Goal: Task Accomplishment & Management: Manage account settings

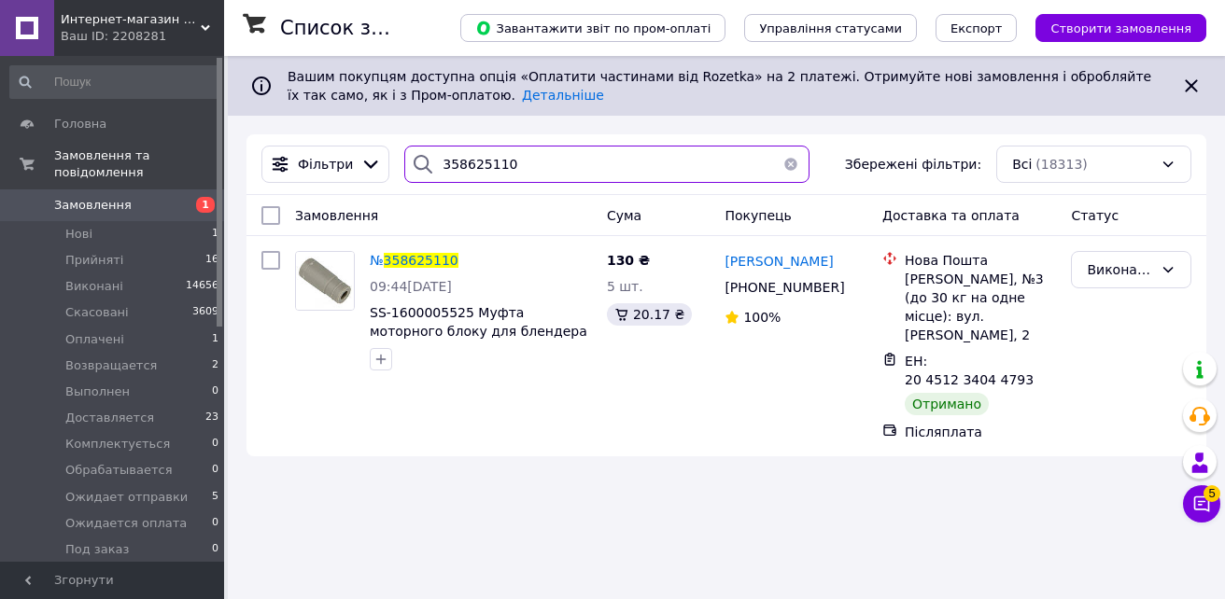
click at [495, 156] on input "358625110" at bounding box center [606, 164] width 405 height 37
click at [592, 161] on input "358625110" at bounding box center [606, 164] width 405 height 37
click at [515, 165] on input "358625110" at bounding box center [606, 164] width 405 height 37
drag, startPoint x: 443, startPoint y: 163, endPoint x: 359, endPoint y: 156, distance: 84.4
click at [359, 156] on div "Фільтри 358625110 Збережені фільтри: Всі (18313)" at bounding box center [726, 164] width 945 height 37
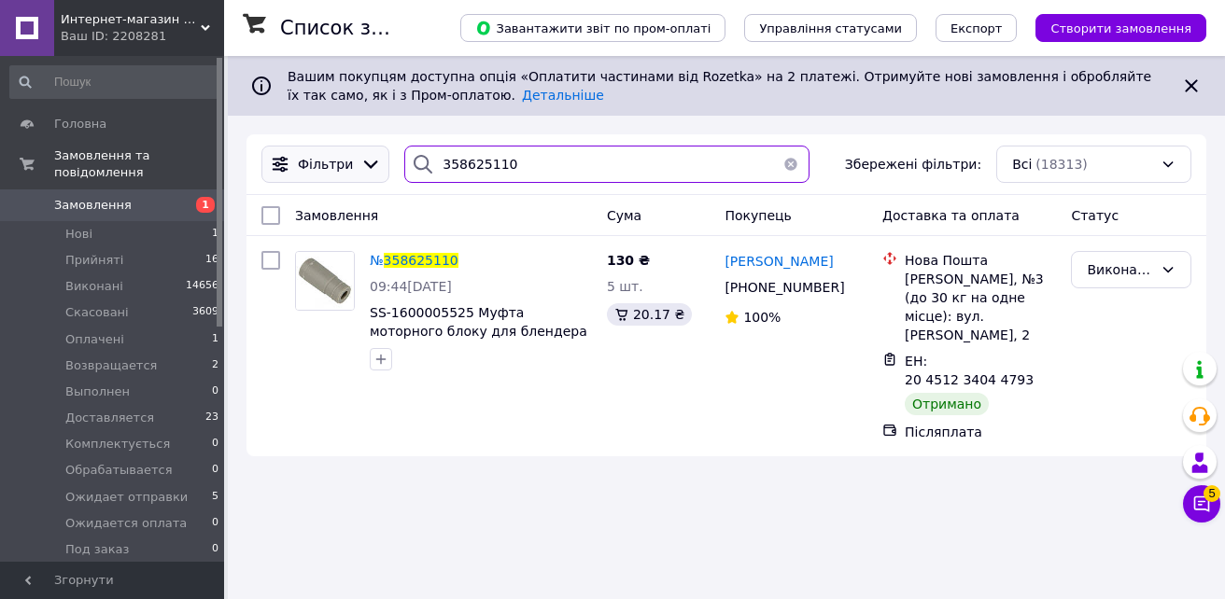
paste input "6712774"
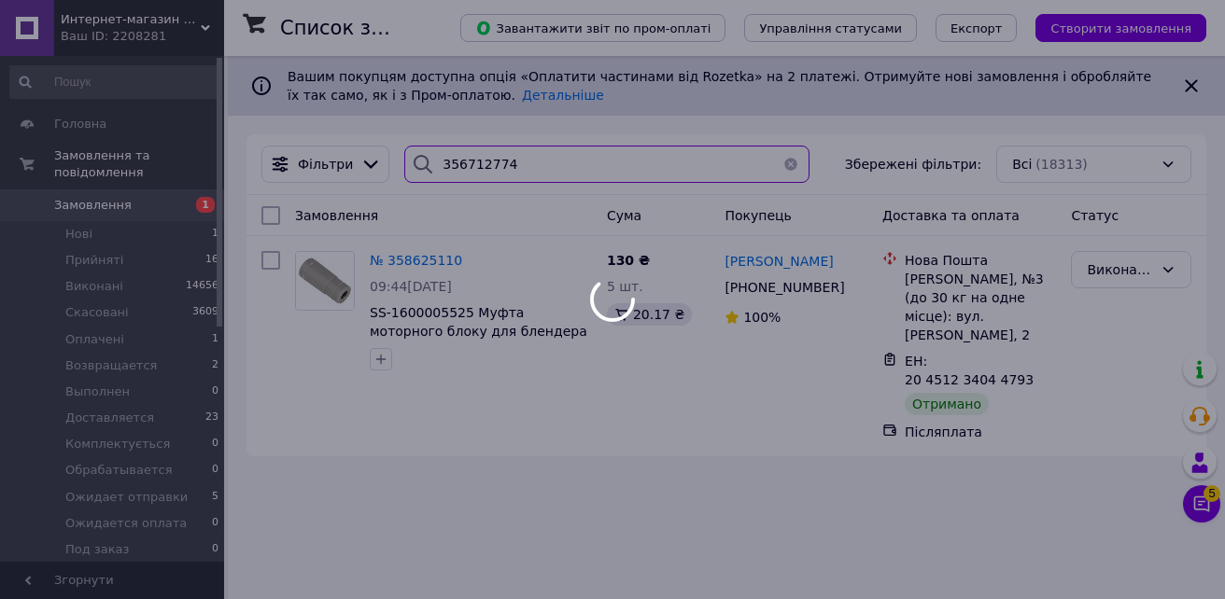
type input "356712774"
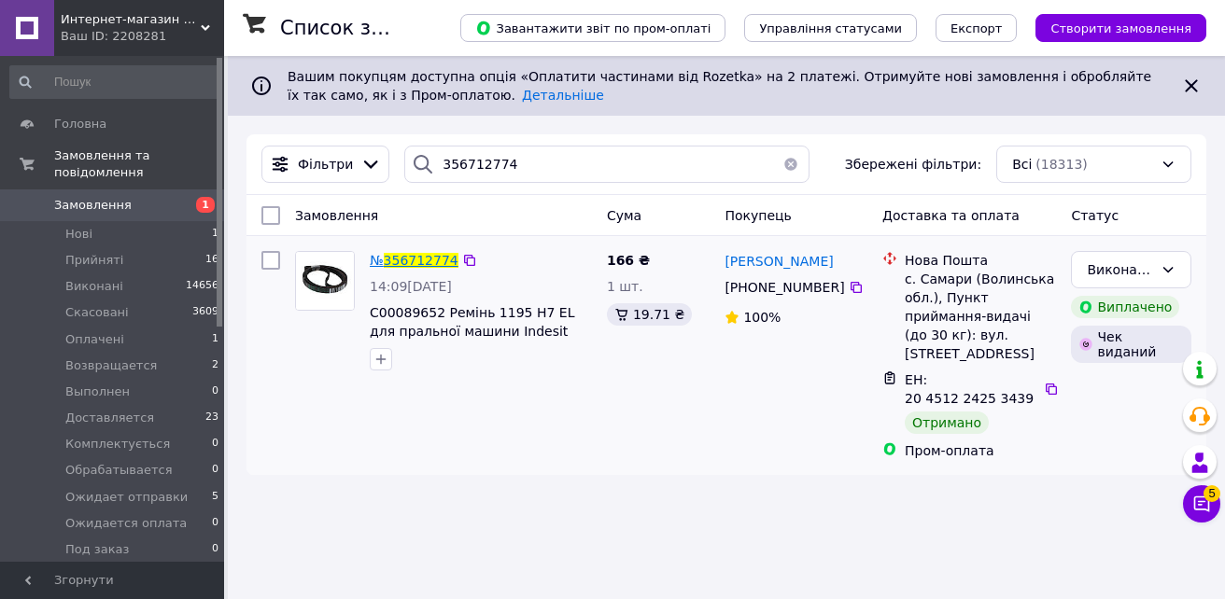
click at [429, 261] on span "356712774" at bounding box center [421, 260] width 75 height 15
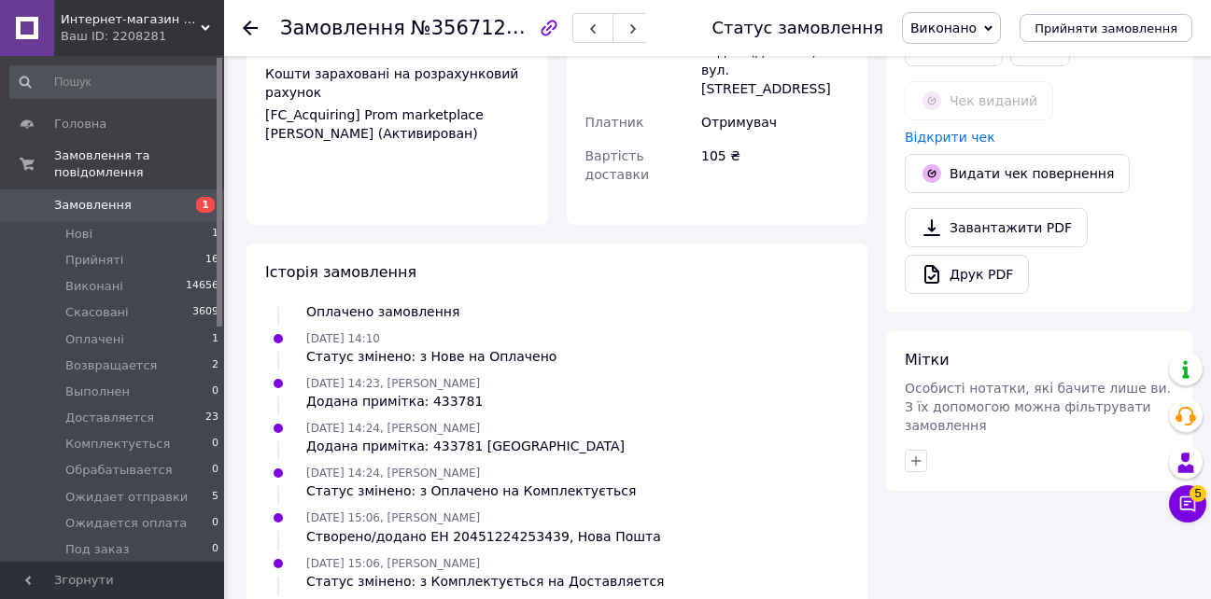
scroll to position [747, 0]
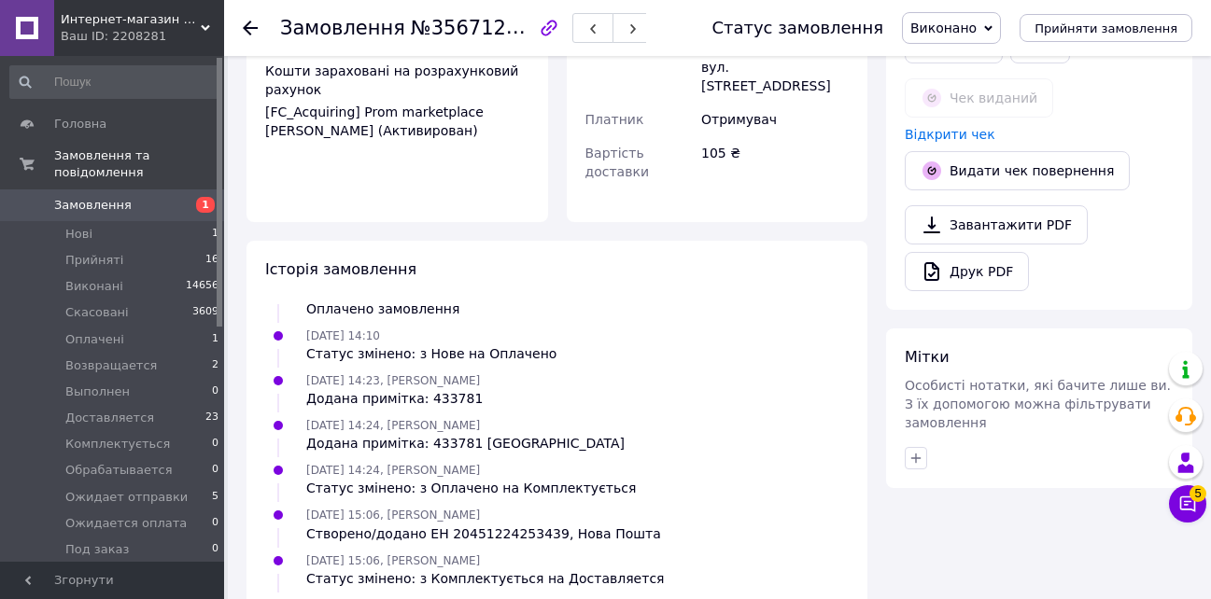
click at [436, 389] on div "Додана примітка: 433781" at bounding box center [394, 398] width 176 height 19
copy div "433781"
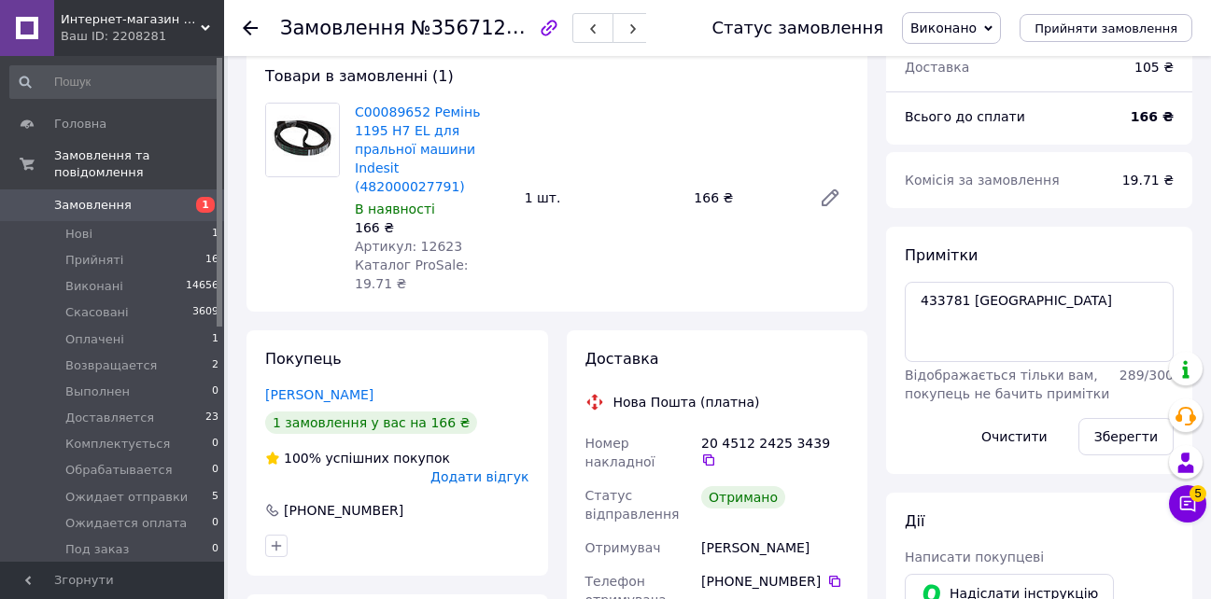
scroll to position [0, 0]
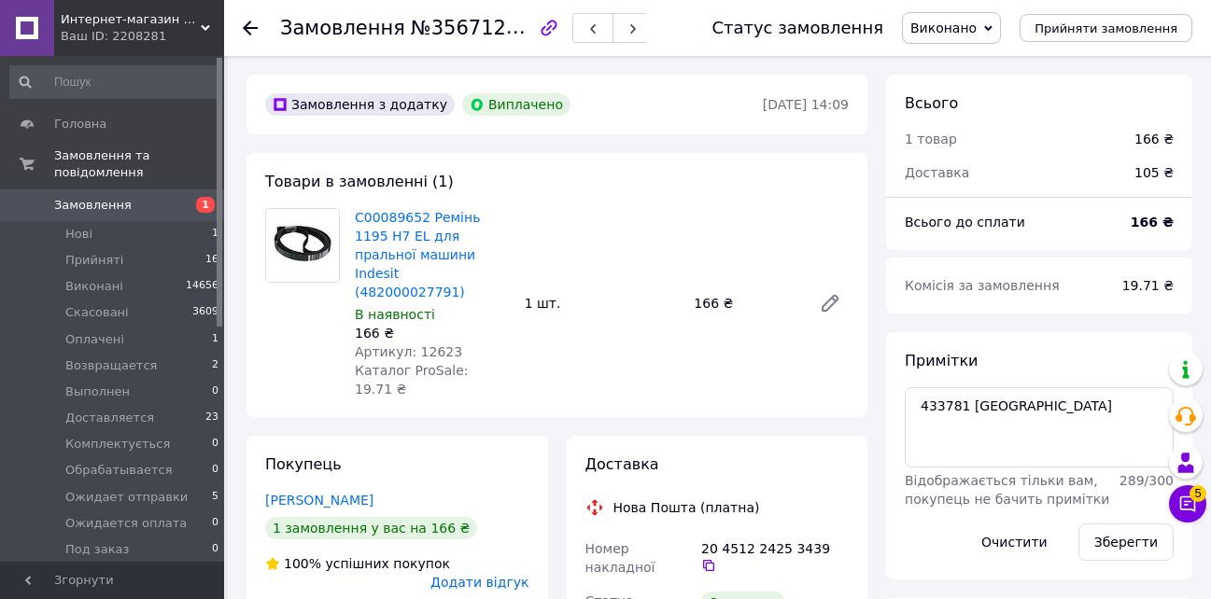
click at [88, 197] on span "Замовлення" at bounding box center [93, 205] width 78 height 17
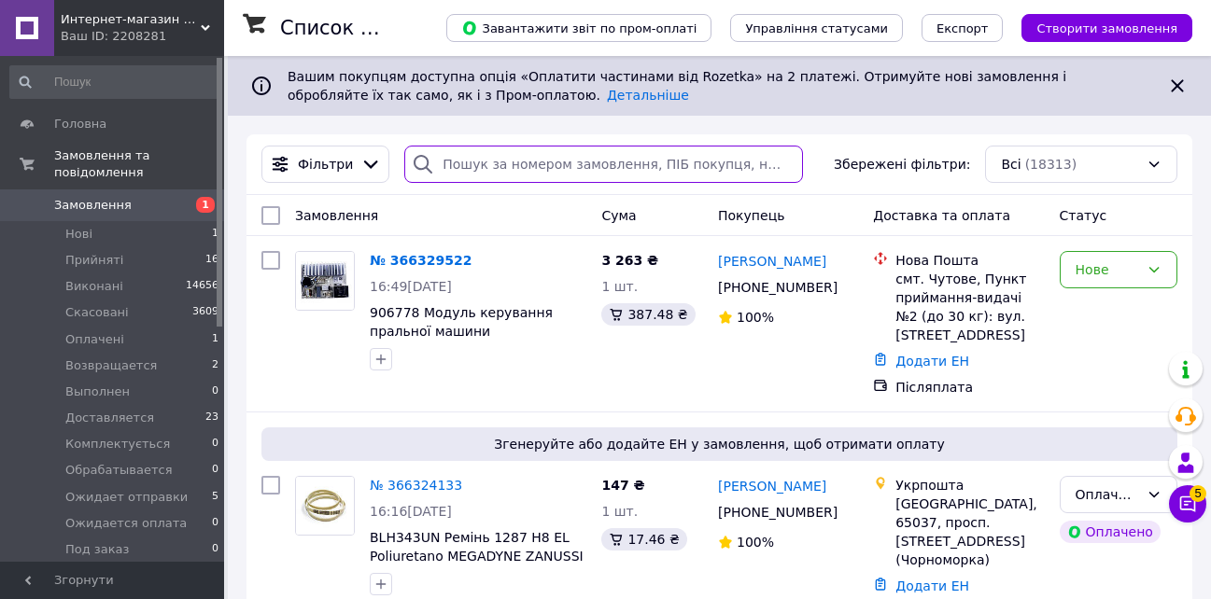
click at [451, 165] on input "search" at bounding box center [603, 164] width 399 height 37
paste input "356075481"
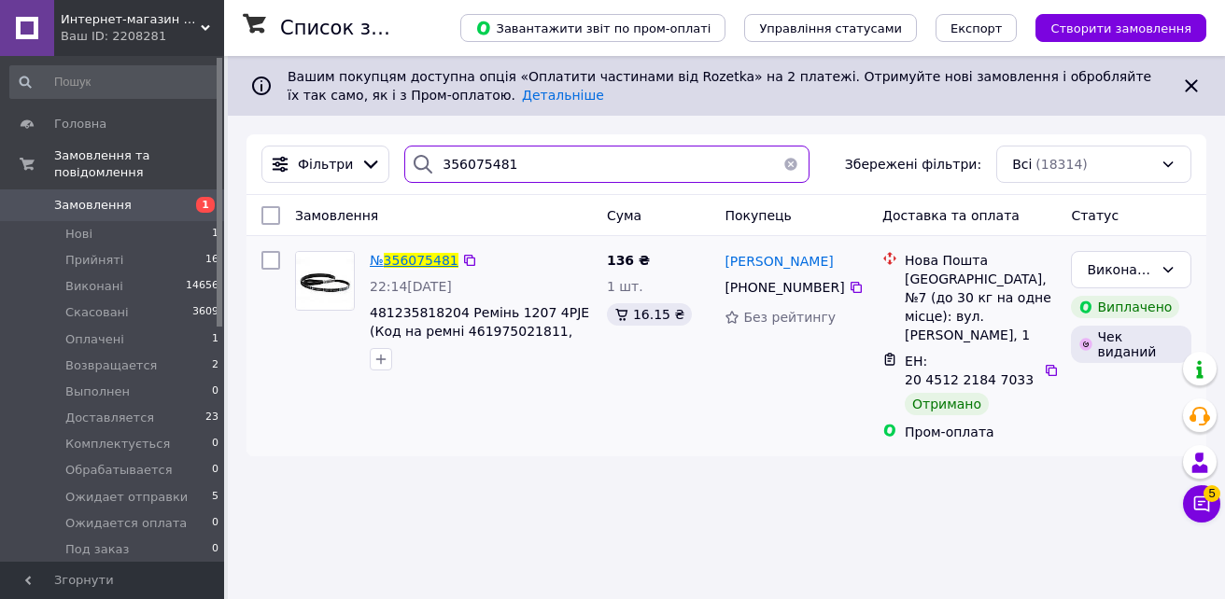
type input "356075481"
click at [434, 259] on span "356075481" at bounding box center [421, 260] width 75 height 15
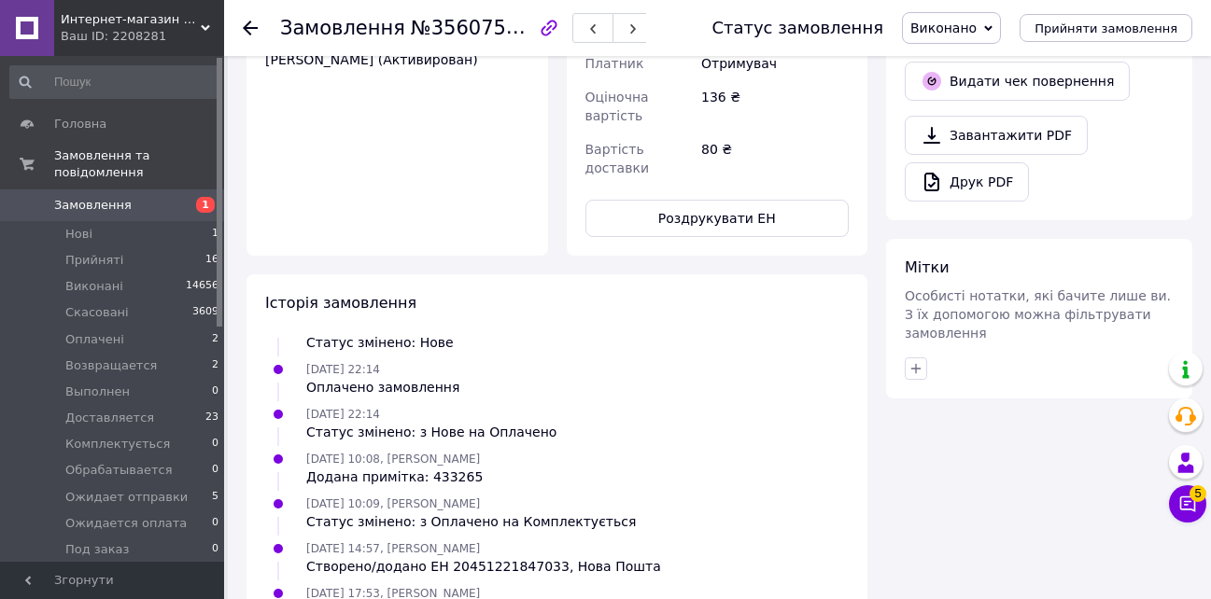
scroll to position [840, 0]
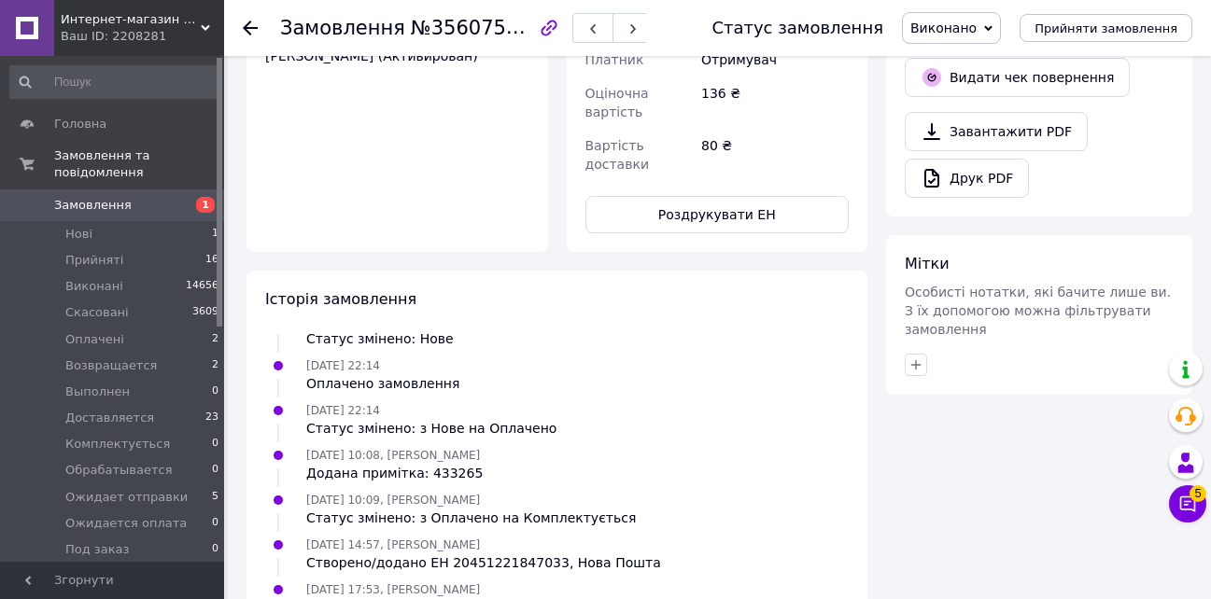
click at [437, 464] on div "Додана примітка: 433265" at bounding box center [394, 473] width 176 height 19
copy div "433265"
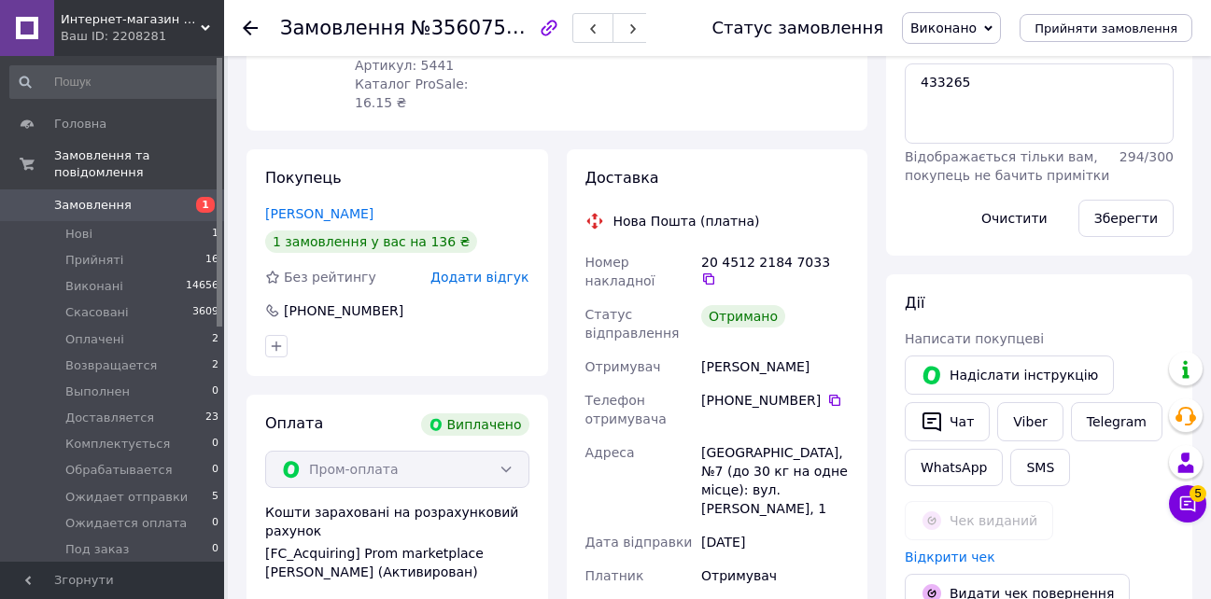
scroll to position [0, 0]
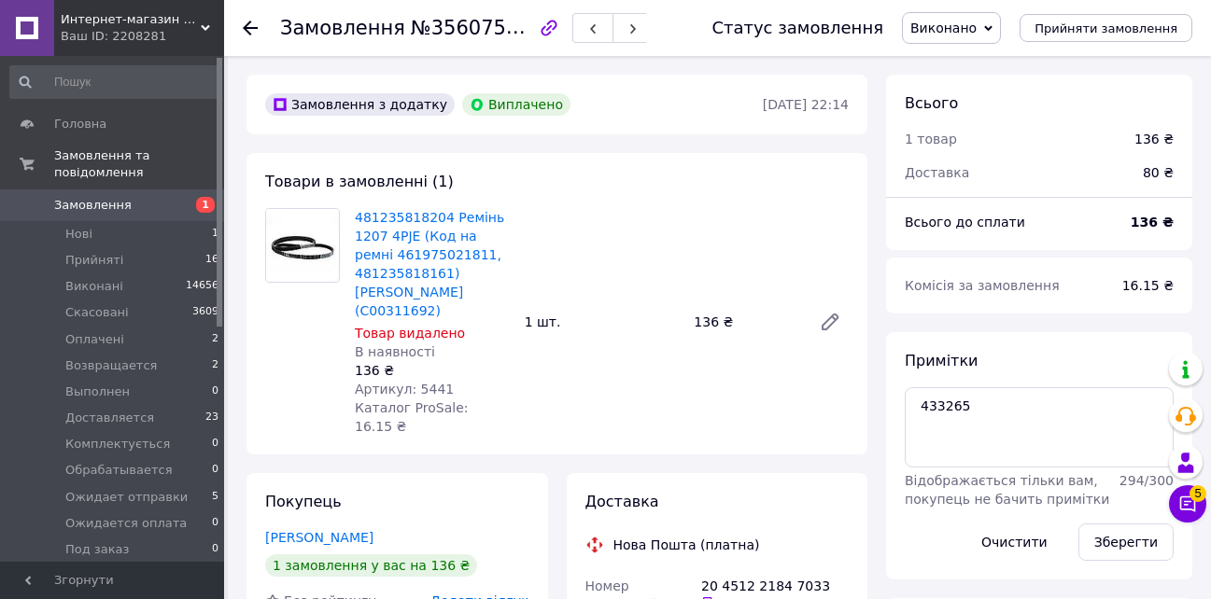
click at [236, 19] on div "Замовлення №356075481 Статус замовлення Виконано Прийнято Скасовано Оплачено Во…" at bounding box center [717, 28] width 987 height 56
click at [248, 23] on use at bounding box center [250, 28] width 15 height 15
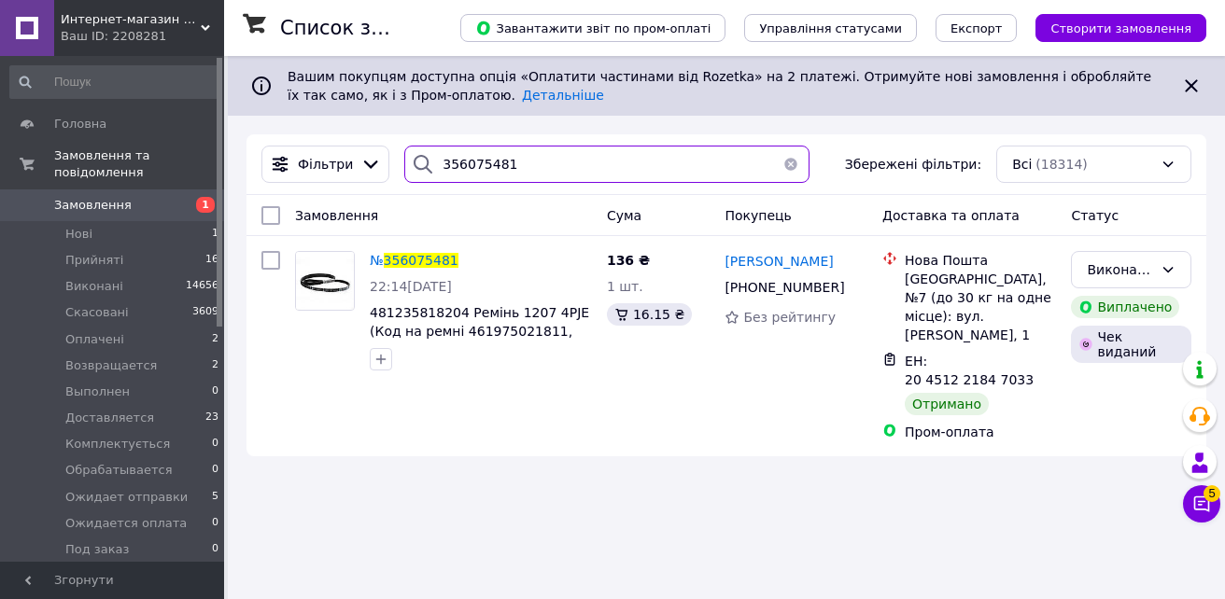
drag, startPoint x: 531, startPoint y: 162, endPoint x: 402, endPoint y: 162, distance: 129.8
click at [404, 162] on div "356075481" at bounding box center [606, 164] width 405 height 37
paste input "4727556"
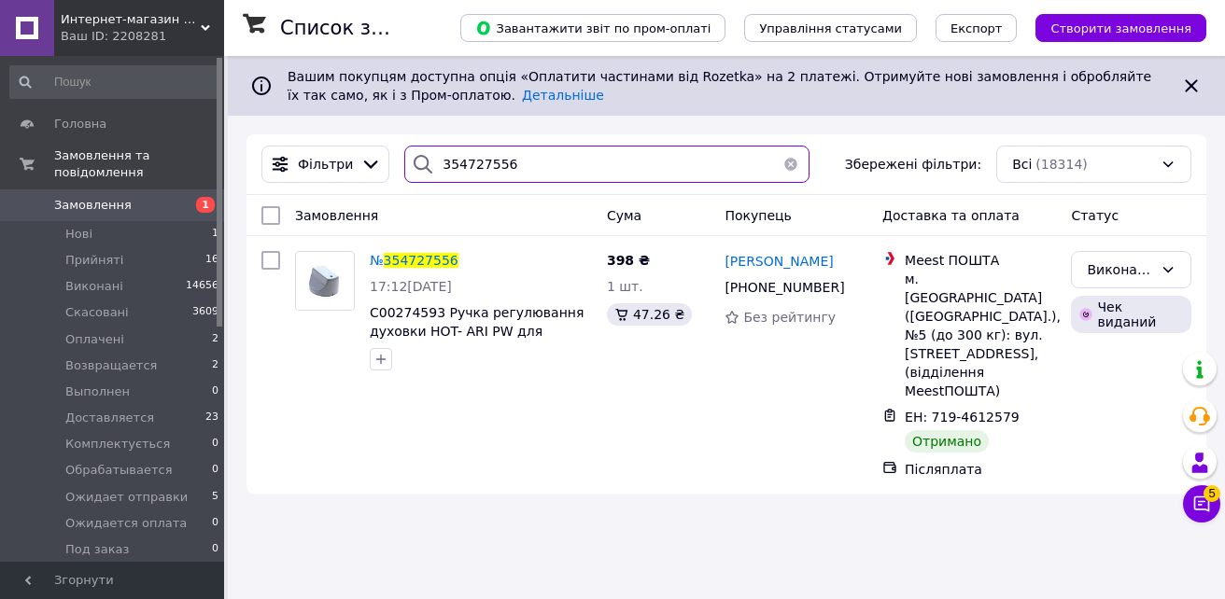
drag, startPoint x: 545, startPoint y: 156, endPoint x: 358, endPoint y: 124, distance: 190.4
click at [358, 124] on div "Список замовлень Завантажити звіт по пром-оплаті Управління статусами Експорт С…" at bounding box center [726, 284] width 997 height 457
paste input "2775733"
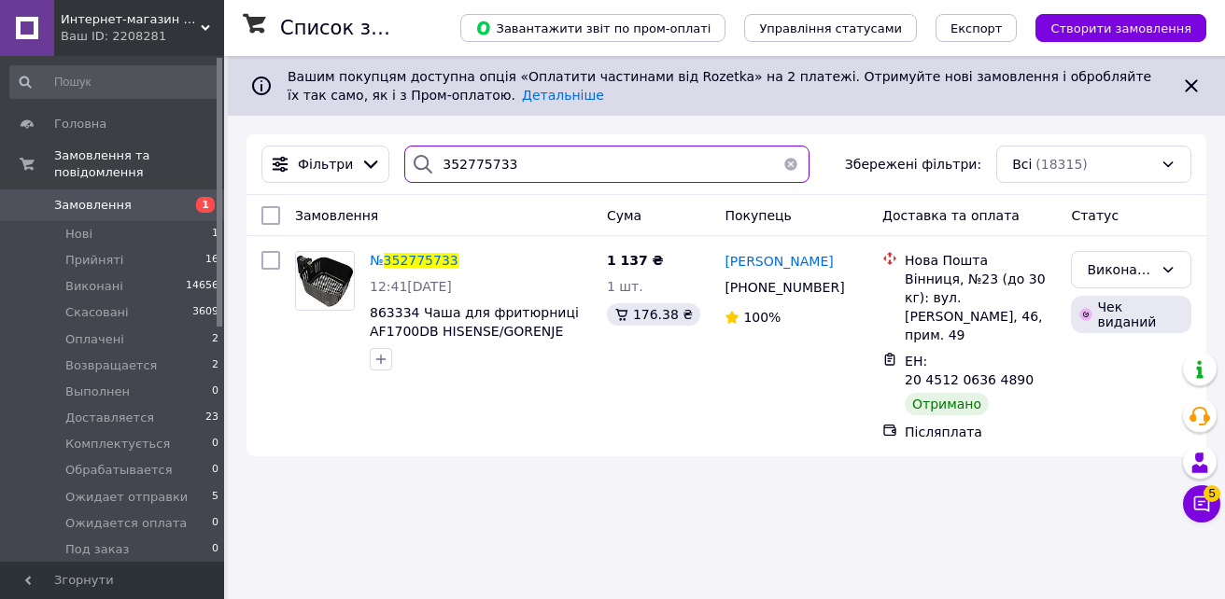
drag, startPoint x: 529, startPoint y: 169, endPoint x: 321, endPoint y: 126, distance: 212.6
click at [321, 126] on div "Список замовлень Завантажити звіт по пром-оплаті Управління статусами Експорт С…" at bounding box center [726, 265] width 997 height 419
paste input "1130707"
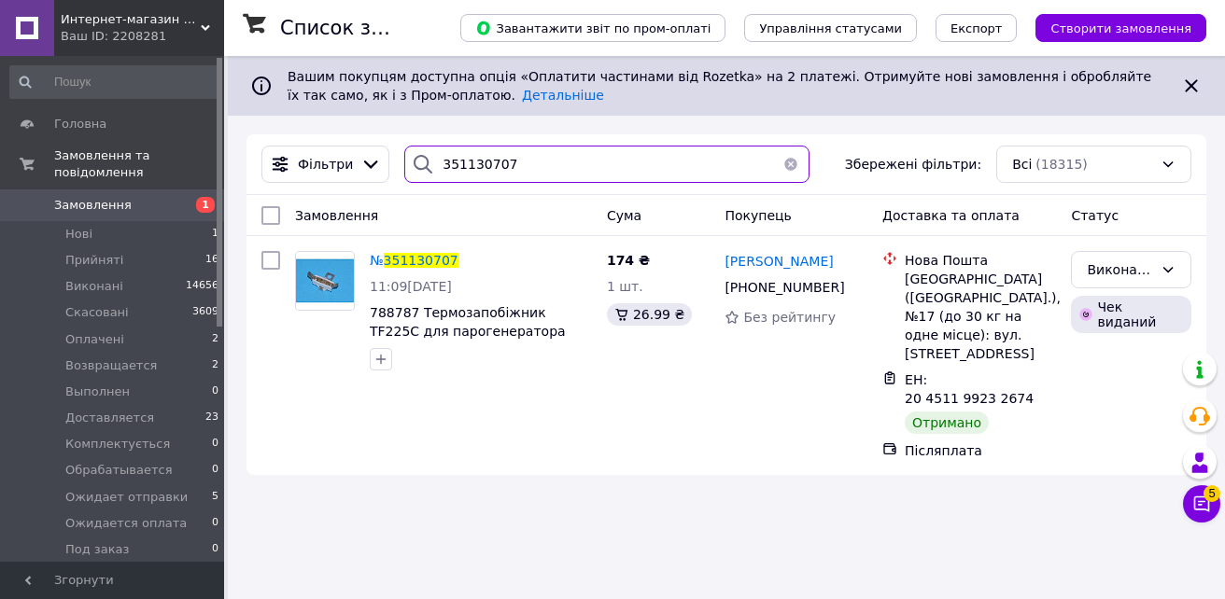
drag, startPoint x: 513, startPoint y: 163, endPoint x: 394, endPoint y: 141, distance: 120.7
click at [394, 141] on div "Фільтри 351130707 Збережені фільтри: Всі (18315)" at bounding box center [727, 164] width 960 height 61
paste input "034935719766"
click at [441, 162] on input "034935719766" at bounding box center [606, 164] width 405 height 37
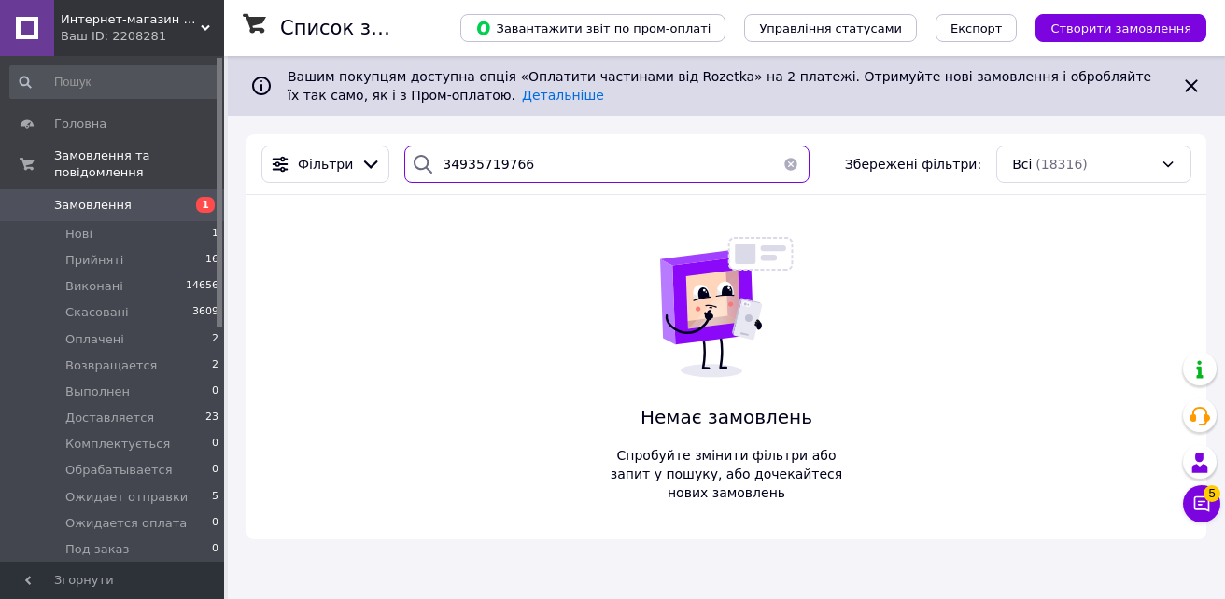
drag, startPoint x: 556, startPoint y: 157, endPoint x: 384, endPoint y: 159, distance: 171.8
click at [384, 159] on div "Фільтри 34935719766 Збережені фільтри: Всі (18316)" at bounding box center [726, 164] width 945 height 37
click at [550, 164] on input "34935719766" at bounding box center [606, 164] width 405 height 37
type input "3493571"
drag, startPoint x: 548, startPoint y: 159, endPoint x: 375, endPoint y: 154, distance: 172.8
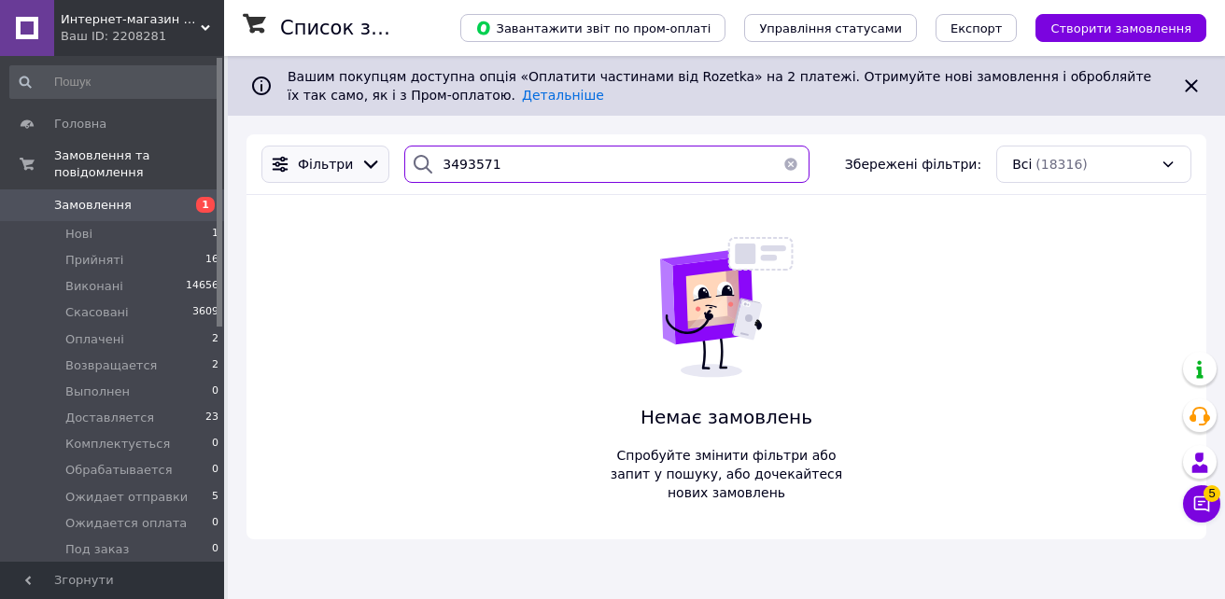
click at [375, 154] on div "Фільтри 3493571 Збережені фільтри: Всі (18316)" at bounding box center [726, 164] width 945 height 37
